Goal: Check status: Check status

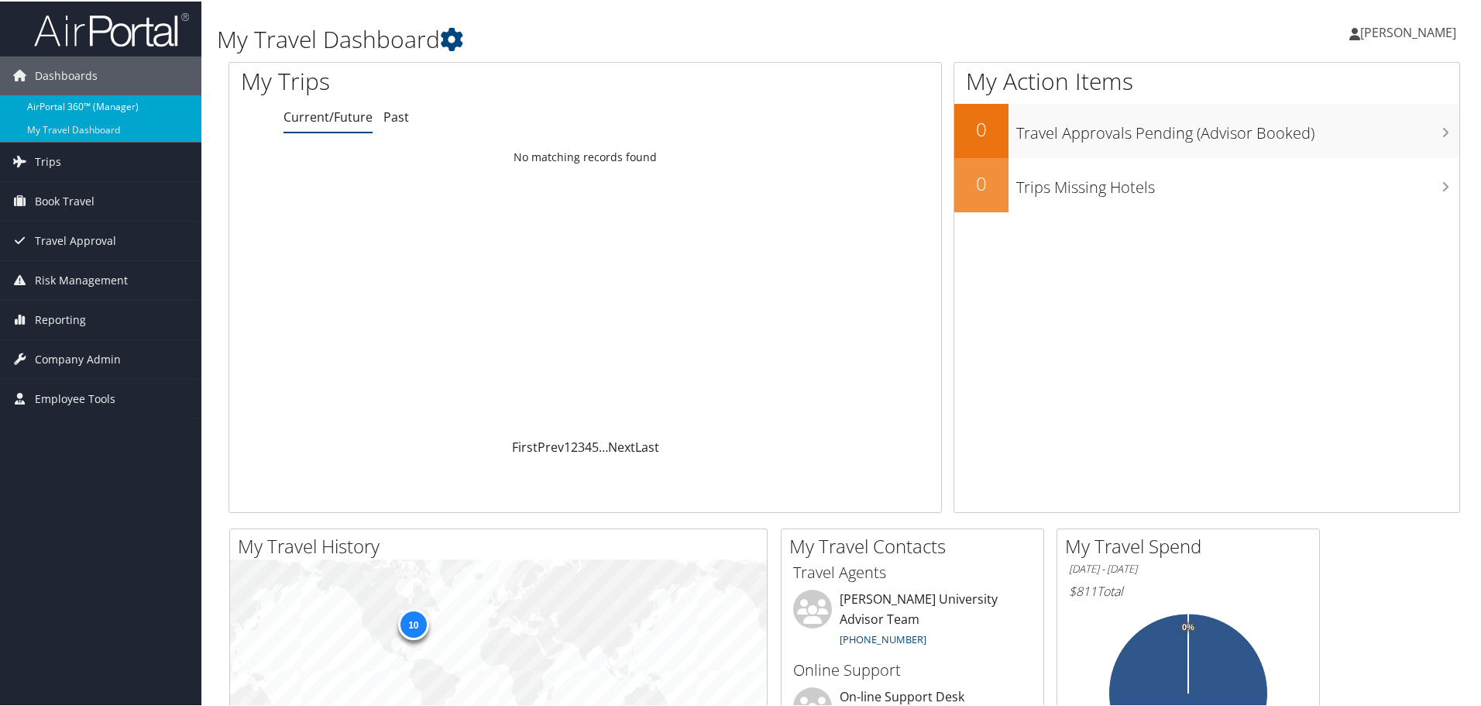
click at [118, 105] on link "AirPortal 360™ (Manager)" at bounding box center [100, 105] width 201 height 23
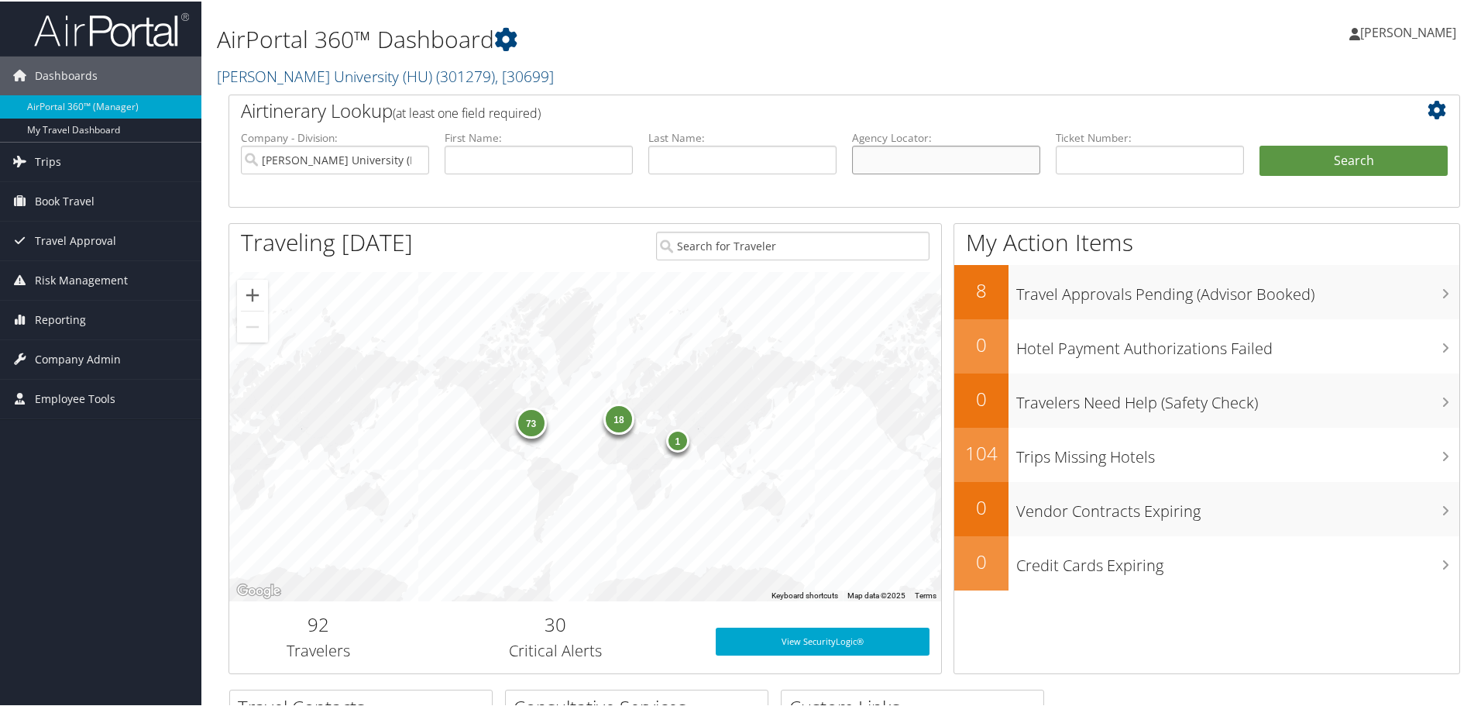
click at [862, 154] on input "text" at bounding box center [946, 158] width 188 height 29
paste input "ORIAKU/SOCHIMA FRANC"
type input "ORIAKU/SOCHIMA FRANC"
click at [679, 154] on input "text" at bounding box center [742, 158] width 188 height 29
paste input "ORIAKU/SOCHIMA FRANC"
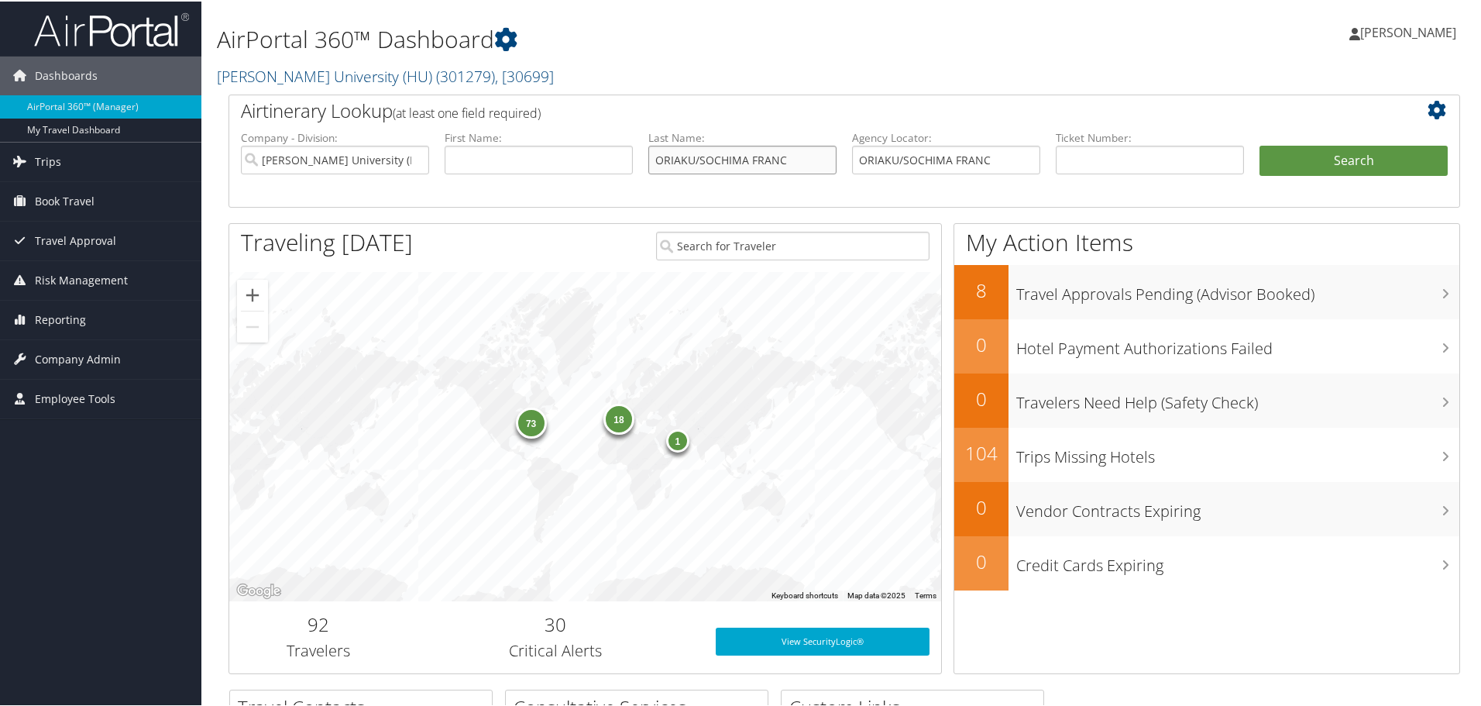
type input "ORIAKU/SOCHIMA FRANC"
click at [518, 160] on input "text" at bounding box center [539, 158] width 188 height 29
paste input "ORIAKU/SOCHIMA FRANC"
drag, startPoint x: 496, startPoint y: 160, endPoint x: 358, endPoint y: 159, distance: 137.9
click at [356, 161] on ul "Company - Division: Howard University (HU) First Name: ORIAKU/SOCHIMA FRANC Las…" at bounding box center [844, 167] width 1223 height 77
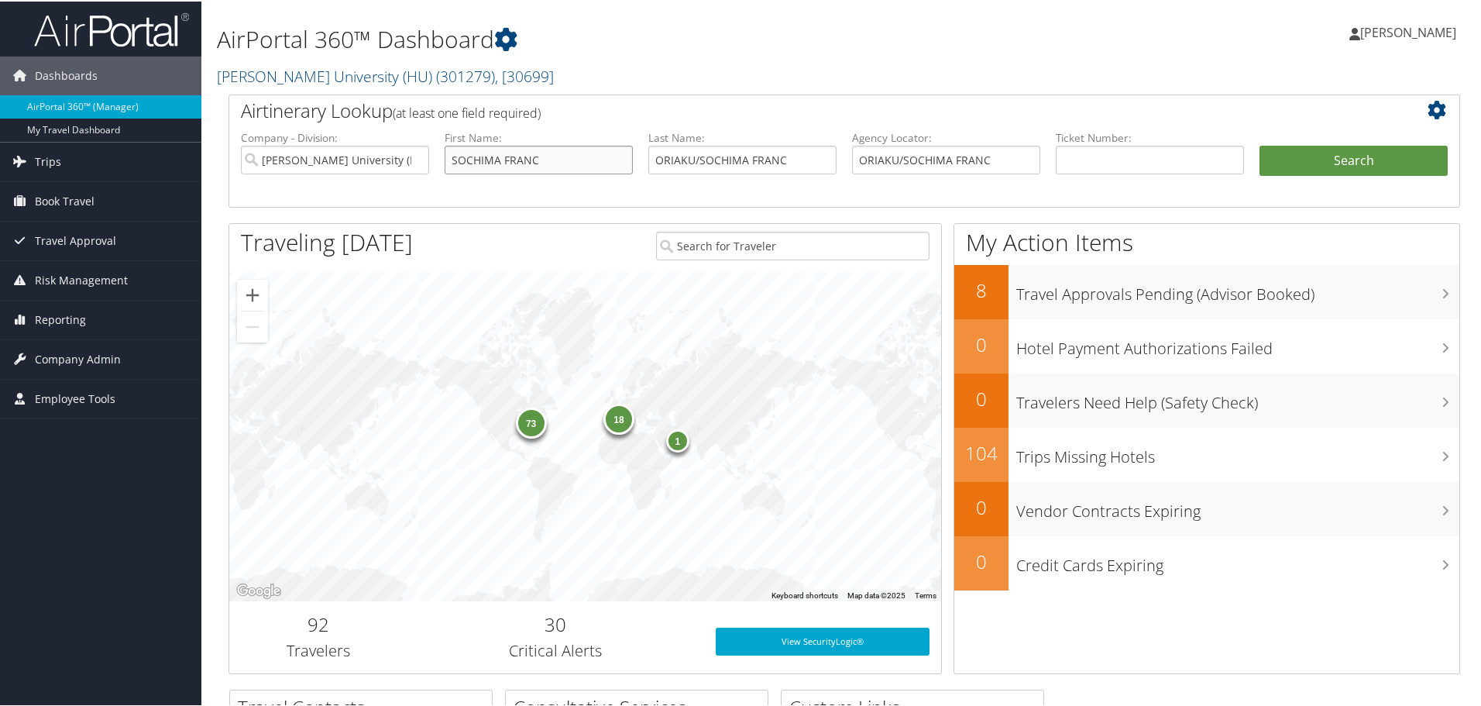
drag, startPoint x: 504, startPoint y: 159, endPoint x: 639, endPoint y: 171, distance: 136.1
click at [639, 171] on ul "Company - Division: Howard University (HU) First Name: SOCHIMA FRANC Last Name:…" at bounding box center [844, 167] width 1223 height 77
type input "SOCHIMA"
drag, startPoint x: 693, startPoint y: 158, endPoint x: 870, endPoint y: 159, distance: 177.4
click at [870, 159] on ul "Company - Division: Howard University (HU) First Name: SOCHIMA Last Name: ORIAK…" at bounding box center [844, 167] width 1223 height 77
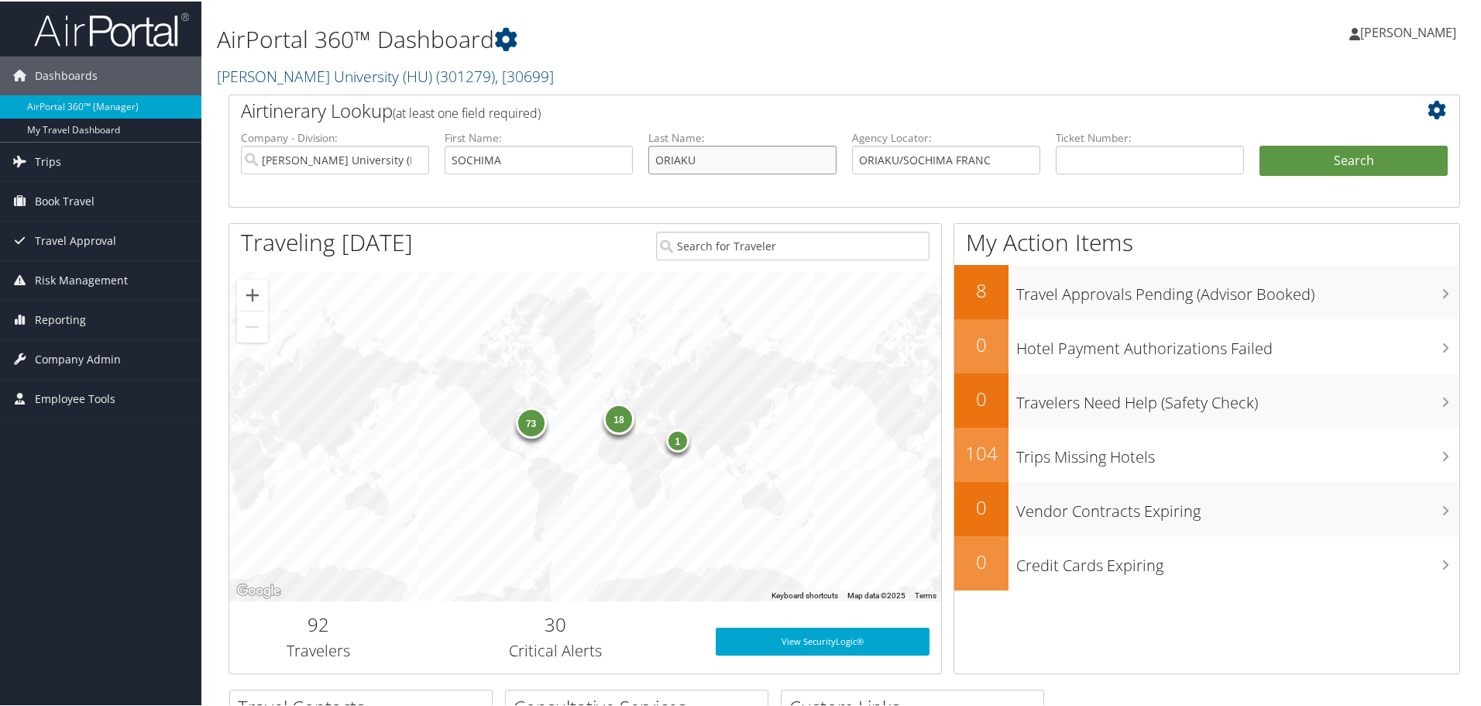
type input "ORIAKU"
click at [1260, 144] on button "Search" at bounding box center [1354, 159] width 188 height 31
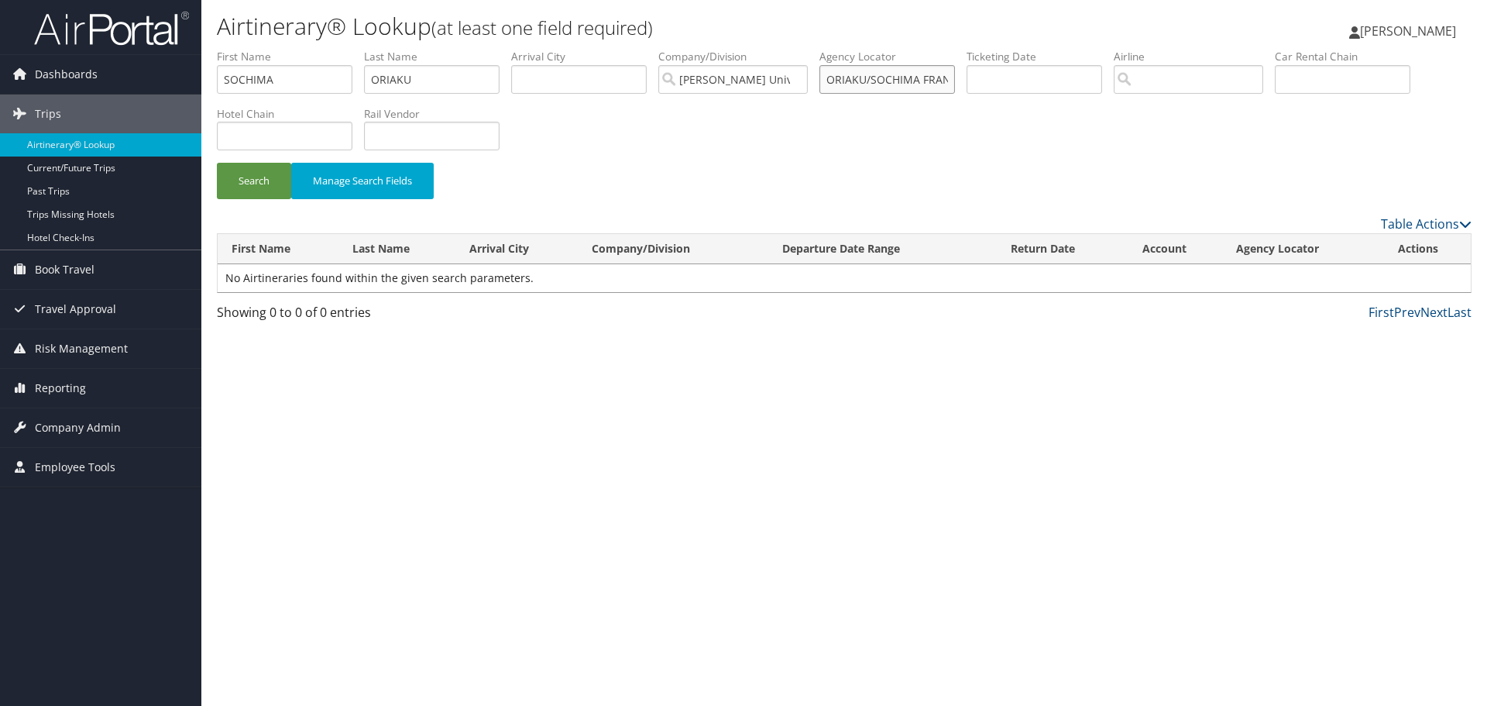
click at [901, 77] on input "ORIAKU/SOCHIMA FRANC" at bounding box center [888, 79] width 136 height 29
click at [217, 163] on button "Search" at bounding box center [254, 181] width 74 height 36
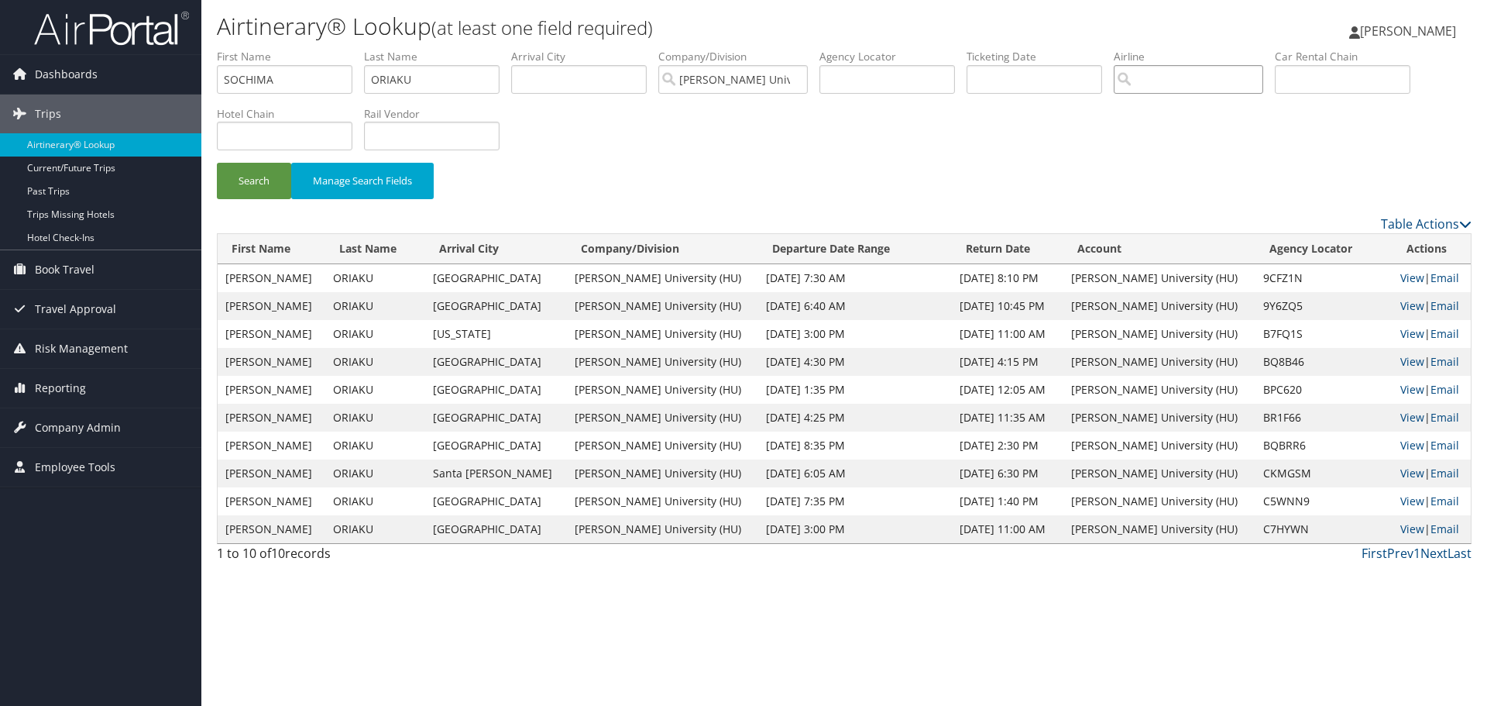
click at [1212, 77] on input "search" at bounding box center [1189, 79] width 150 height 29
click at [1229, 128] on div "AirVendor" at bounding box center [1214, 123] width 167 height 15
type input "Southwest Airlines"
click at [270, 191] on button "Search" at bounding box center [254, 181] width 74 height 36
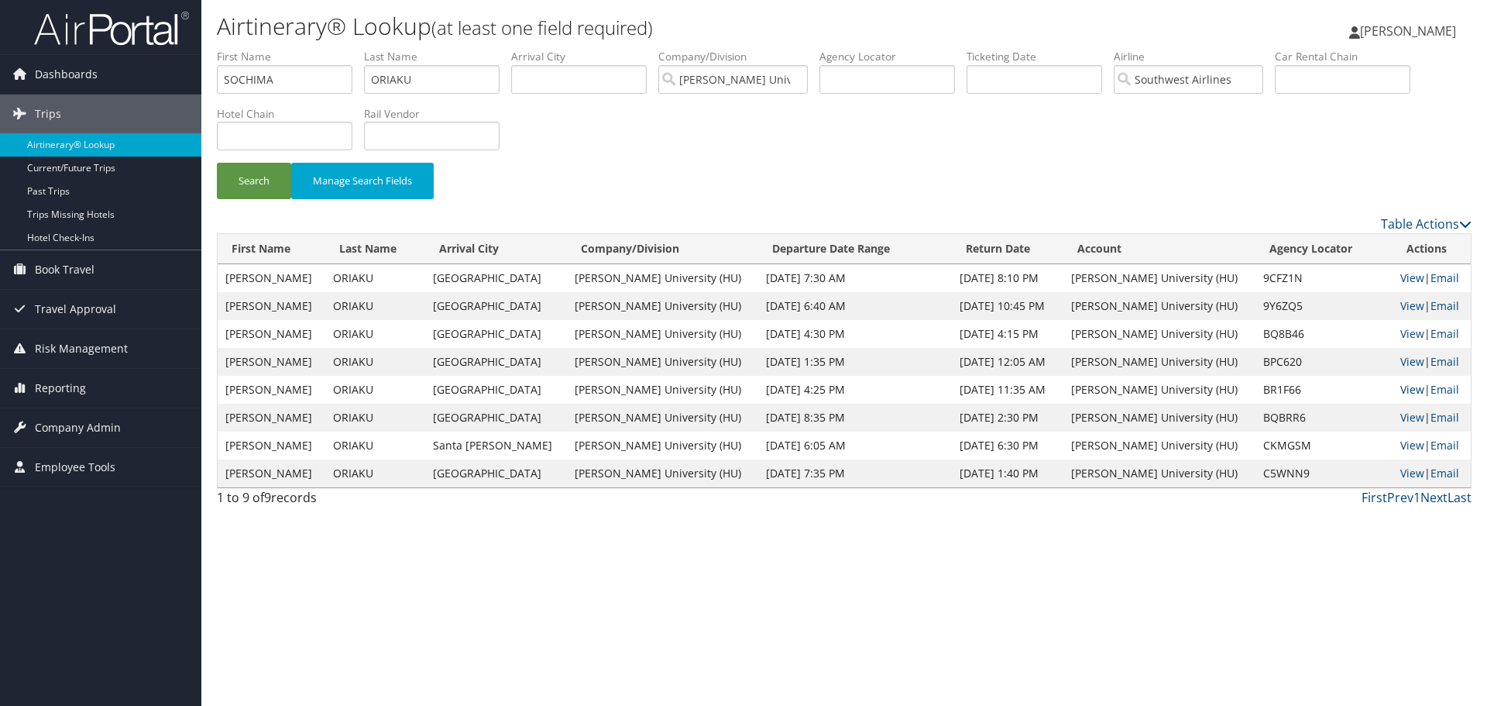
click at [1401, 388] on link "View" at bounding box center [1413, 389] width 24 height 15
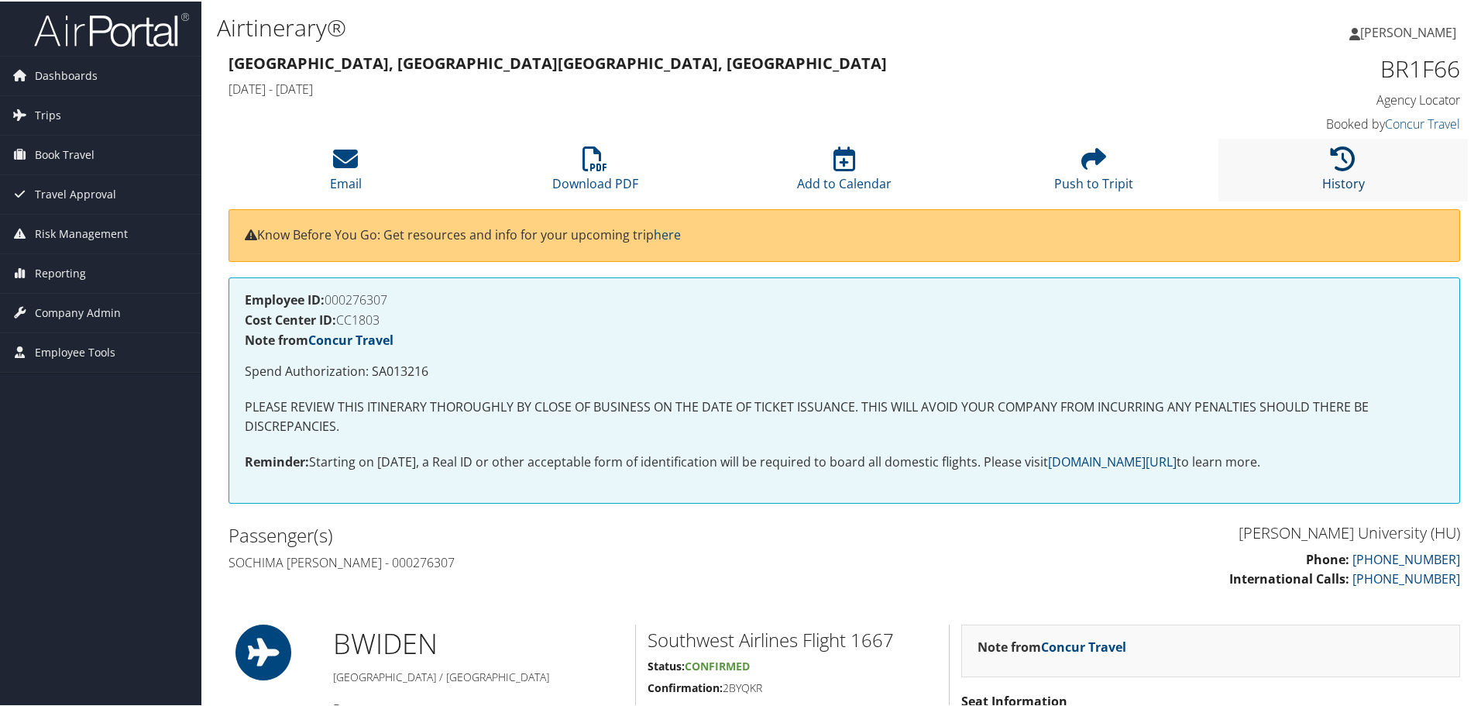
click at [1331, 168] on icon at bounding box center [1343, 157] width 25 height 25
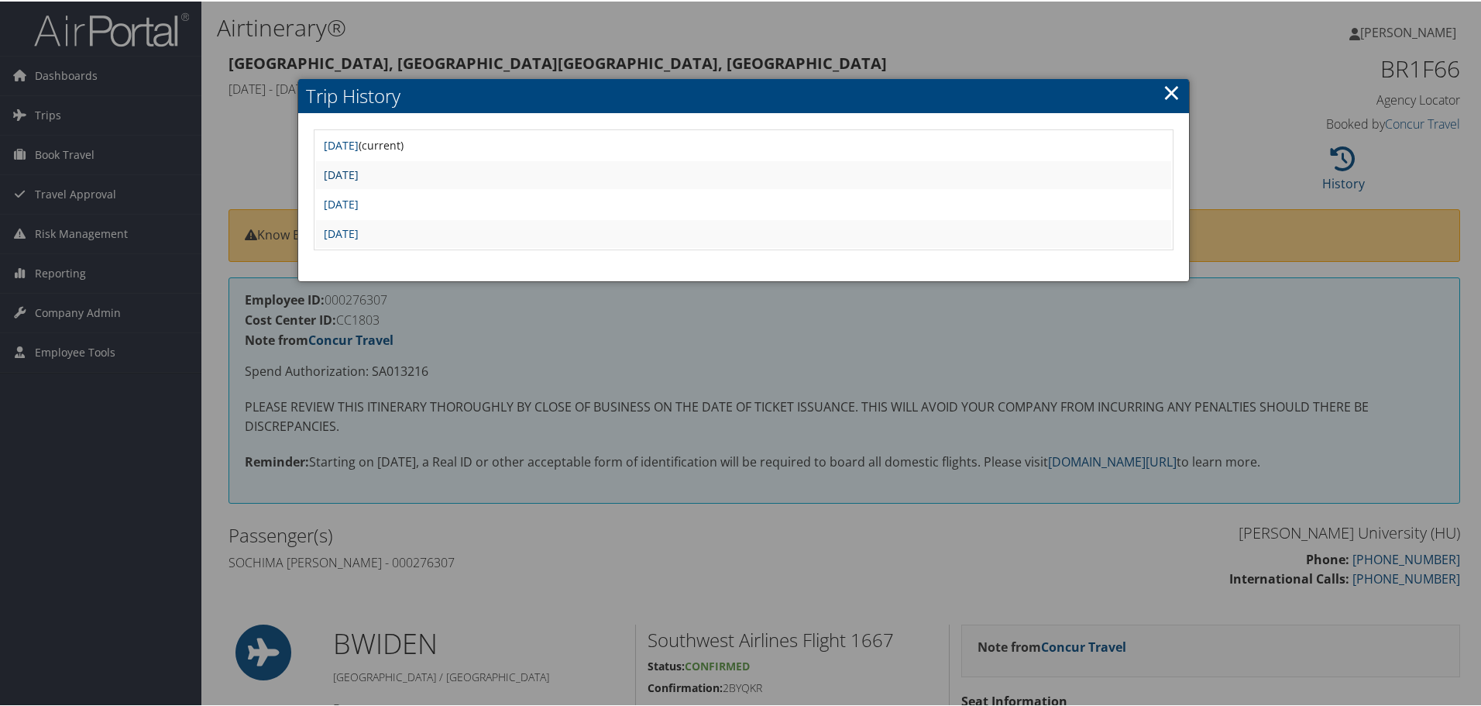
click at [359, 170] on link "Fri May 16 08:04:51 MDT 2025" at bounding box center [341, 173] width 35 height 15
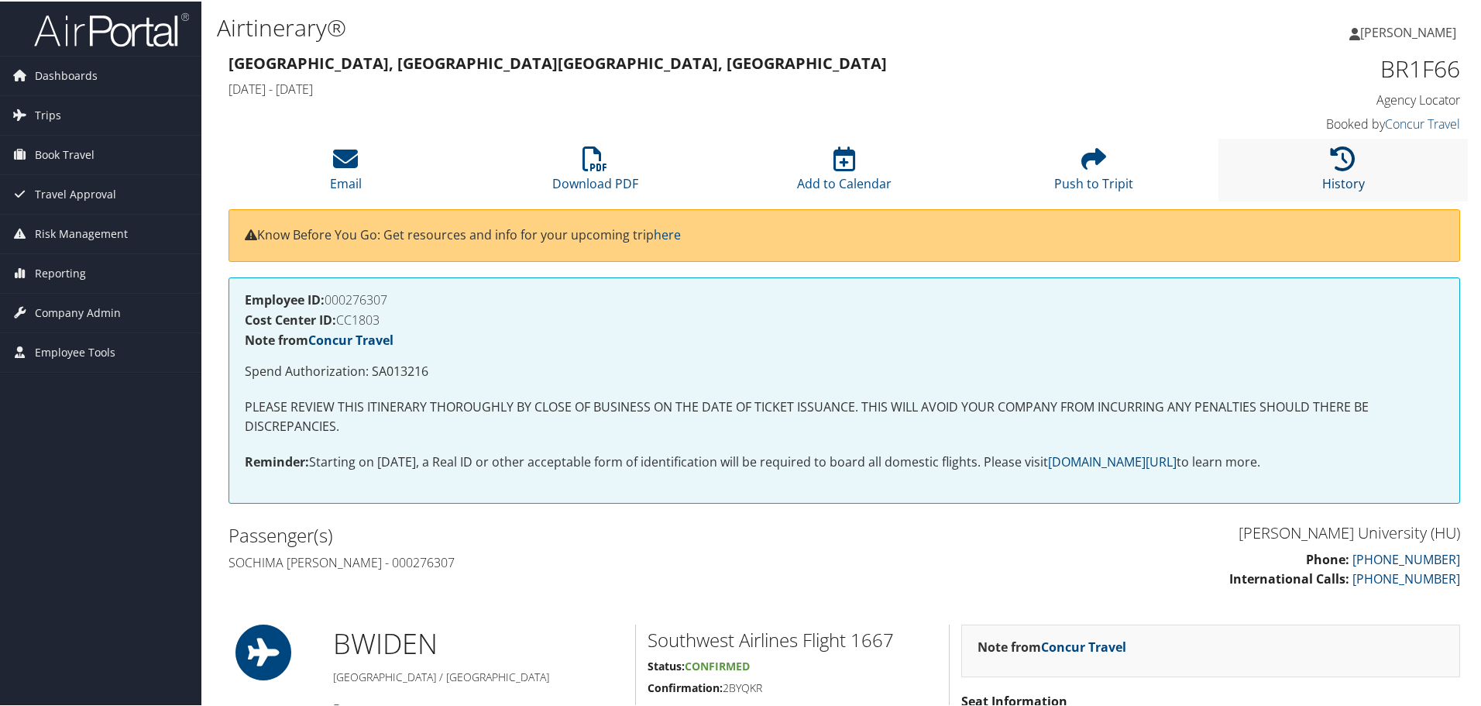
click at [1331, 163] on icon at bounding box center [1343, 157] width 25 height 25
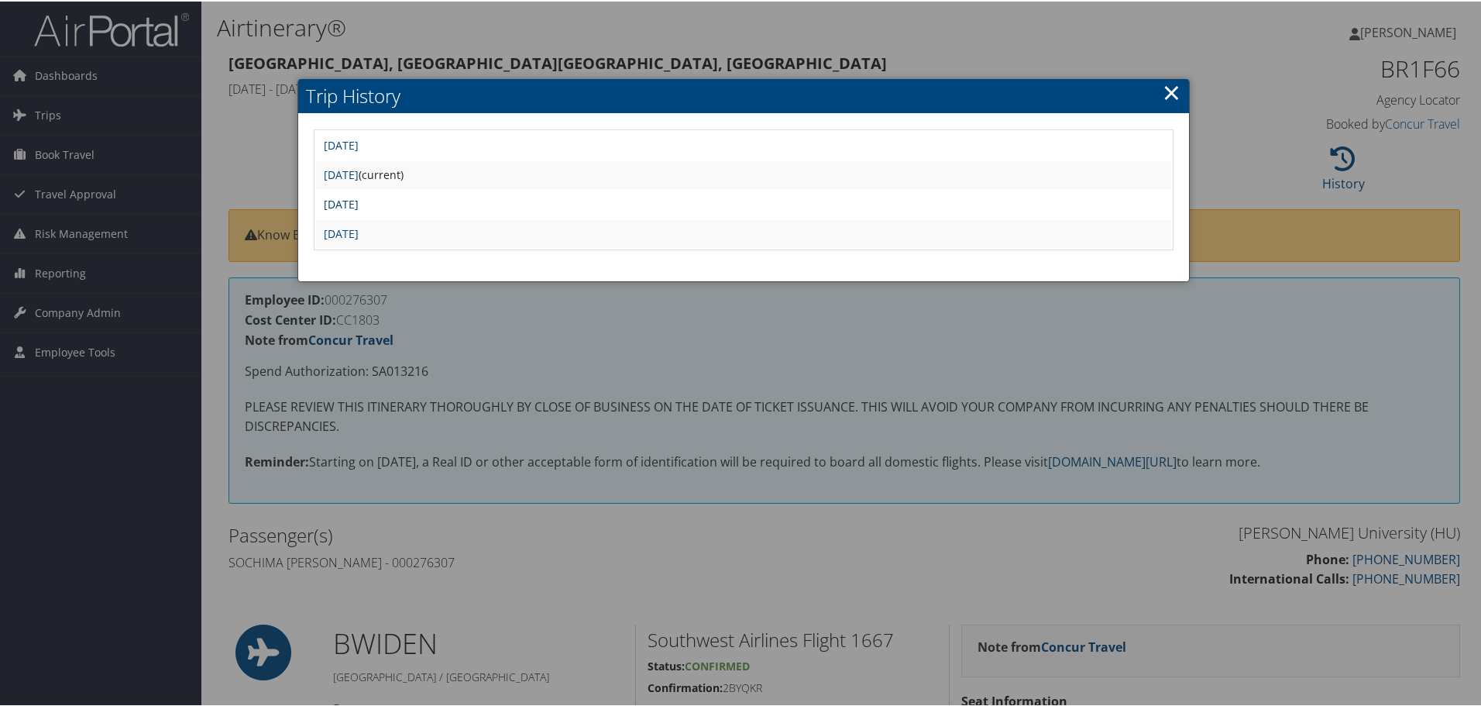
click at [359, 202] on link "Wed Mar 19 13:31:16 MDT 2025" at bounding box center [341, 202] width 35 height 15
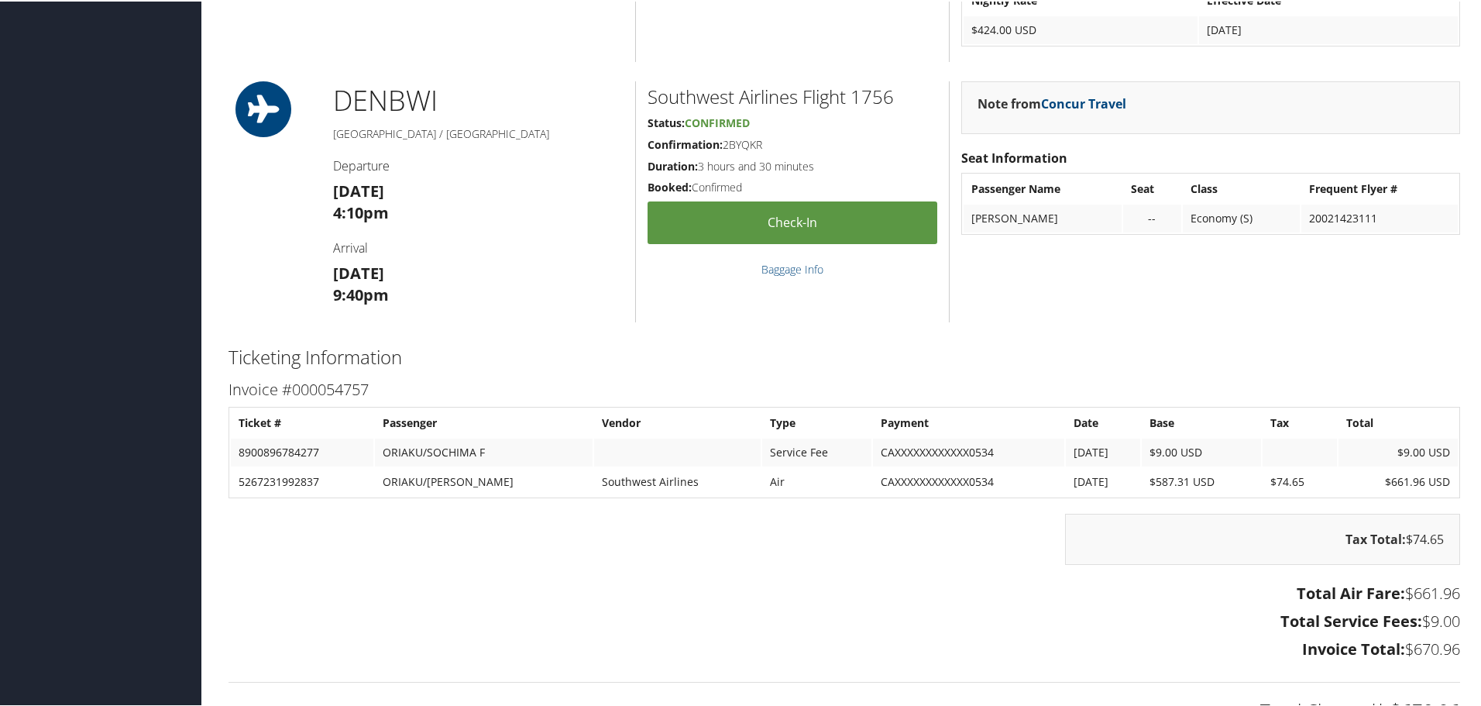
scroll to position [1549, 0]
